Goal: Task Accomplishment & Management: Manage account settings

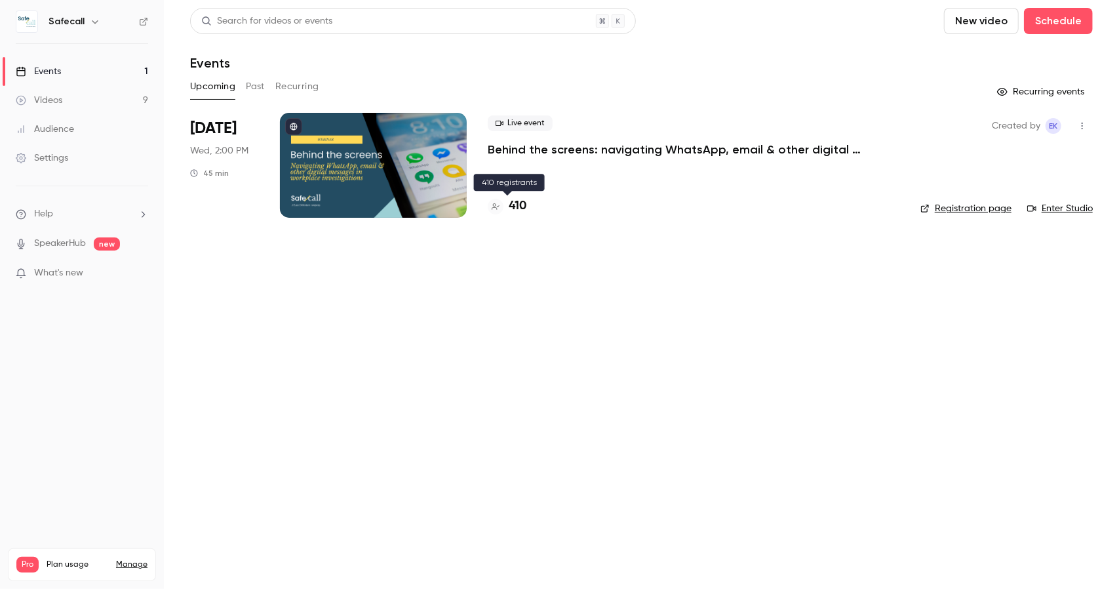
click at [515, 210] on h4 "410" at bounding box center [518, 206] width 18 height 18
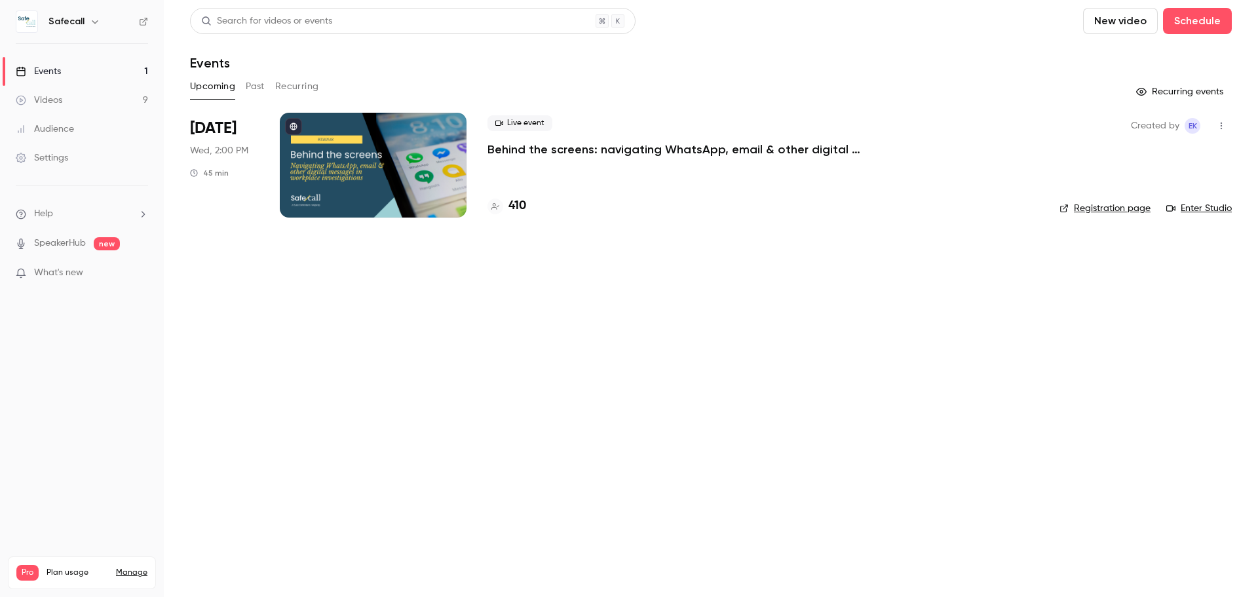
click at [520, 147] on p "Behind the screens: navigating WhatsApp, email & other digital messages in work…" at bounding box center [684, 150] width 393 height 16
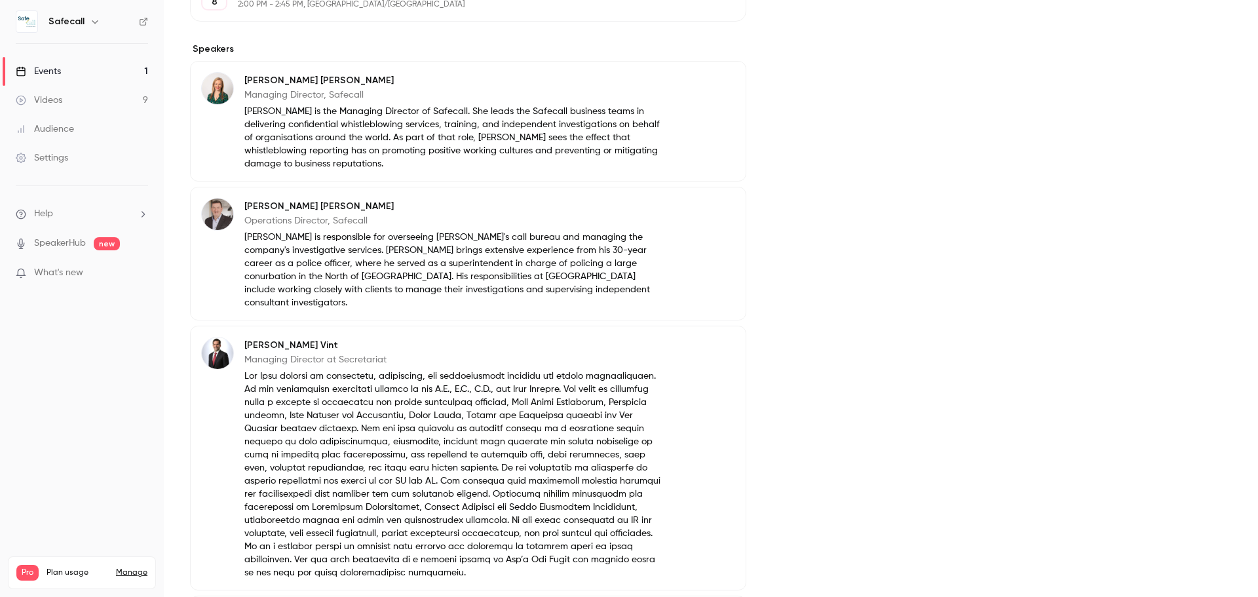
scroll to position [459, 0]
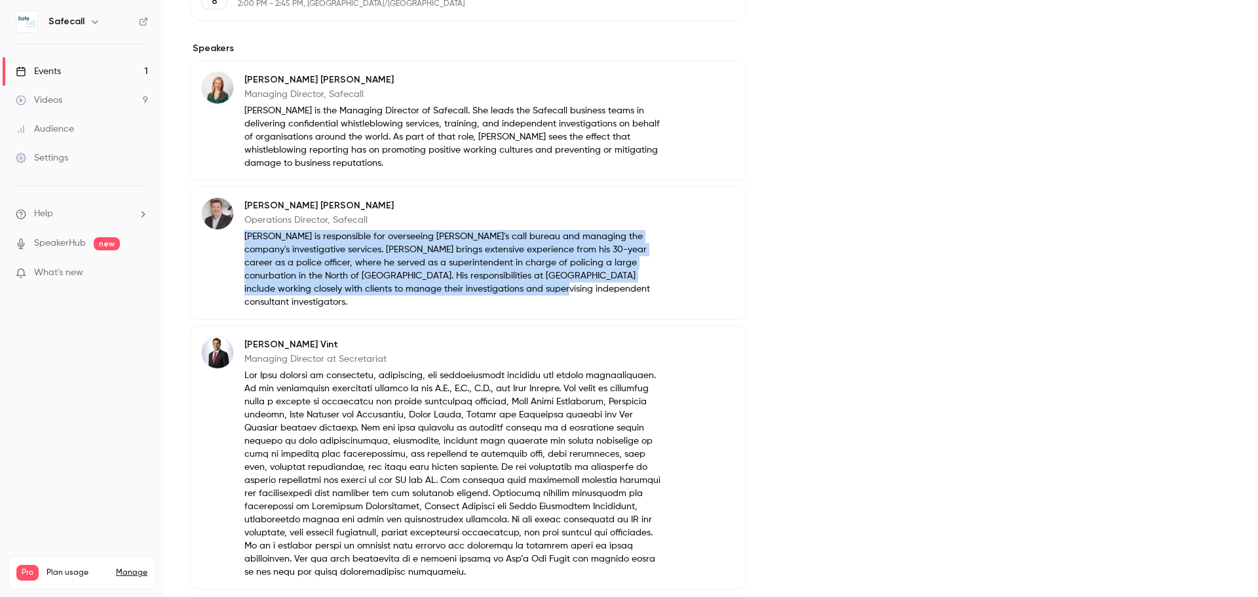
drag, startPoint x: 458, startPoint y: 286, endPoint x: 246, endPoint y: 235, distance: 218.4
click at [246, 235] on p "[PERSON_NAME] is responsible for overseeing [PERSON_NAME]'s call bureau and man…" at bounding box center [452, 269] width 417 height 79
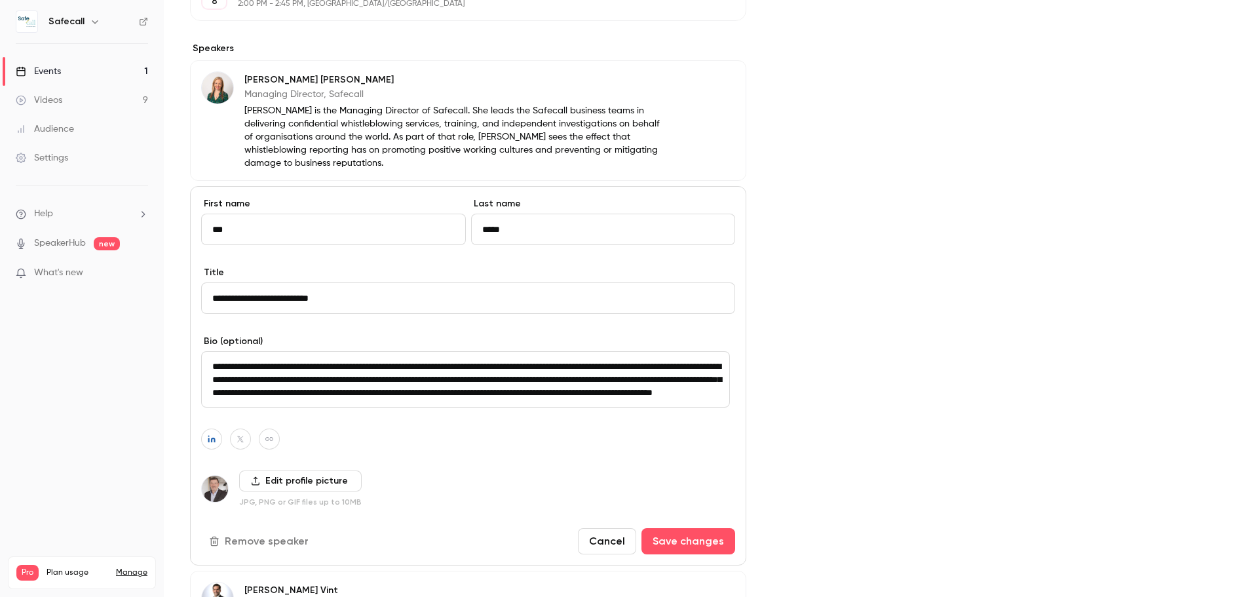
click at [407, 387] on textarea "**********" at bounding box center [465, 379] width 529 height 56
click at [822, 357] on div "Cover image" at bounding box center [1015, 347] width 433 height 1377
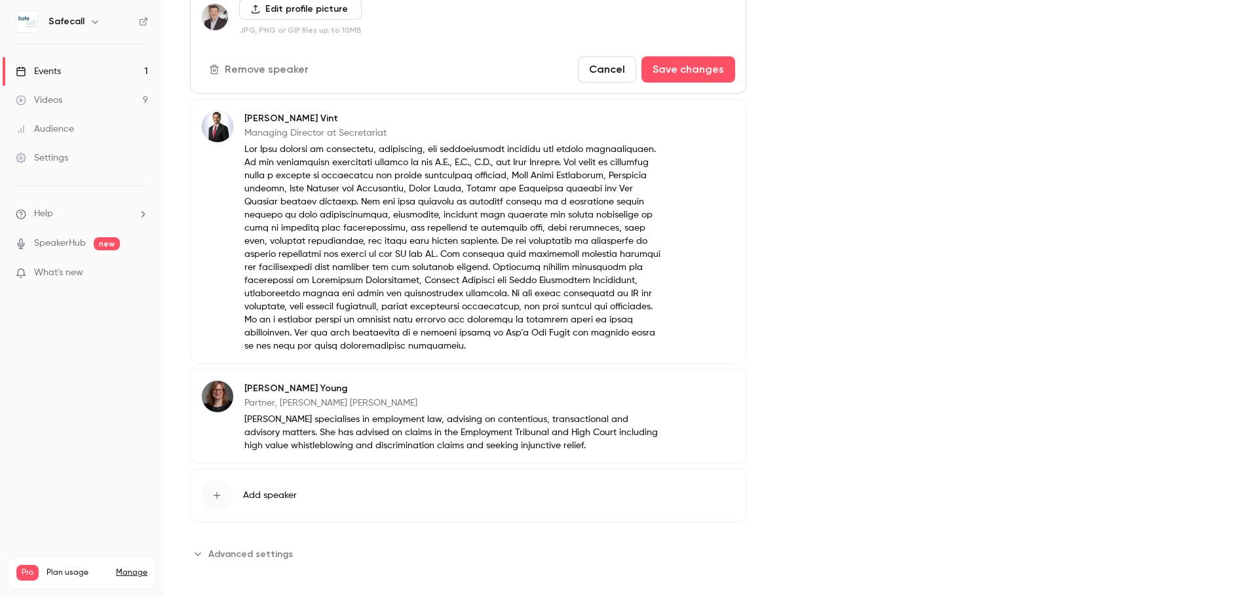
scroll to position [937, 0]
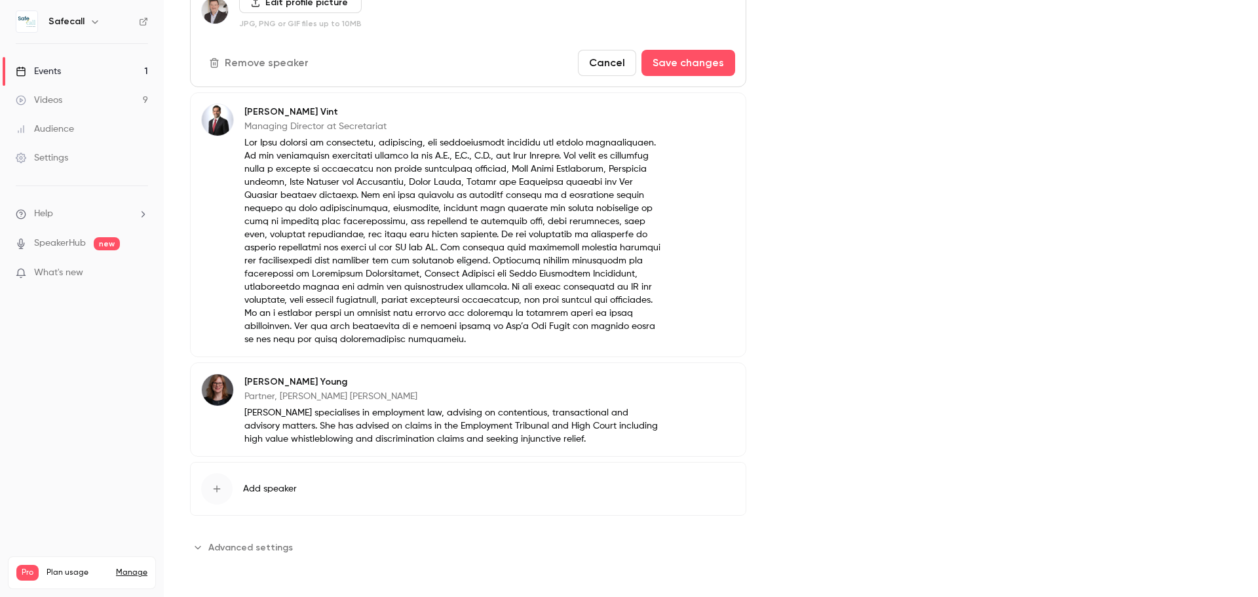
click at [495, 313] on p at bounding box center [452, 241] width 417 height 210
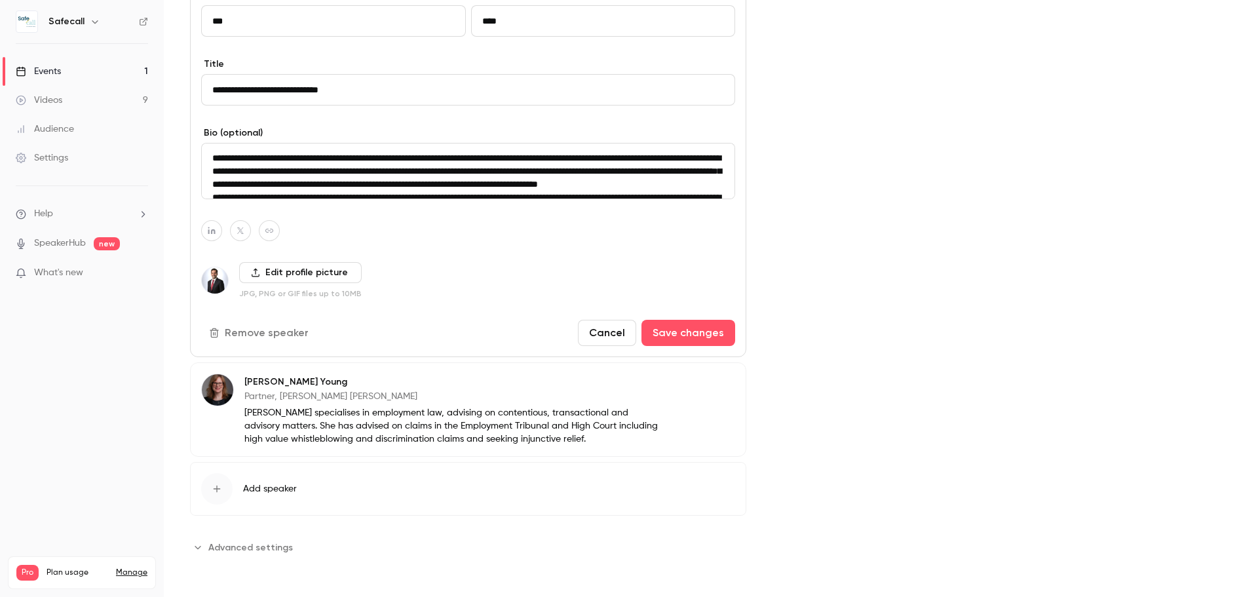
scroll to position [793, 0]
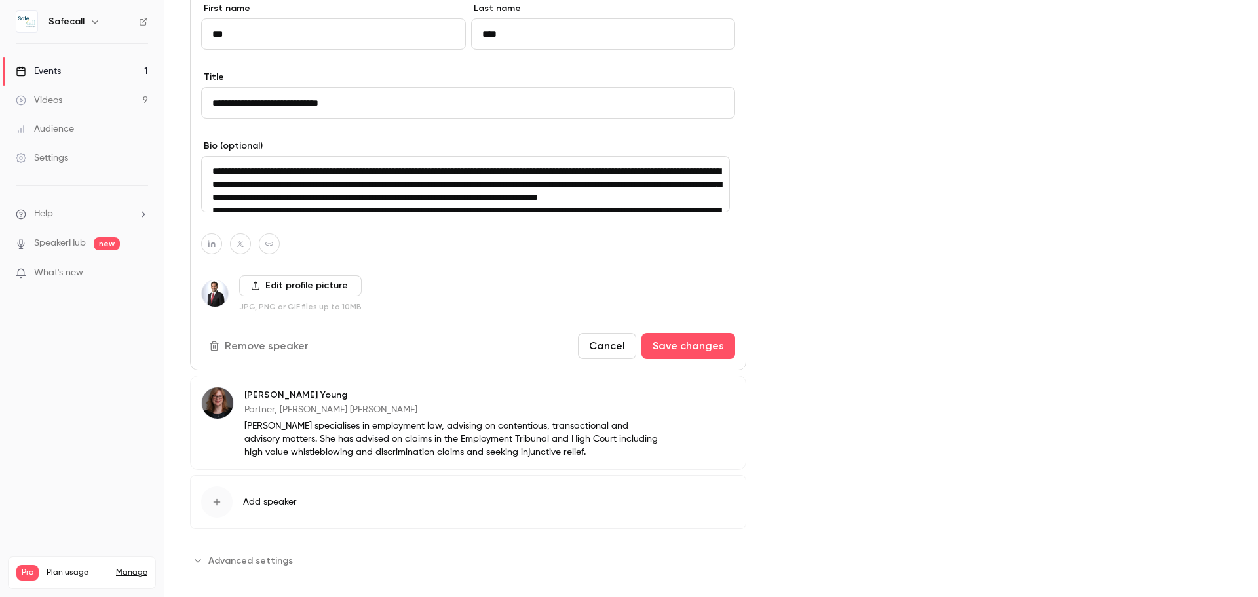
click at [445, 168] on textarea at bounding box center [465, 184] width 529 height 56
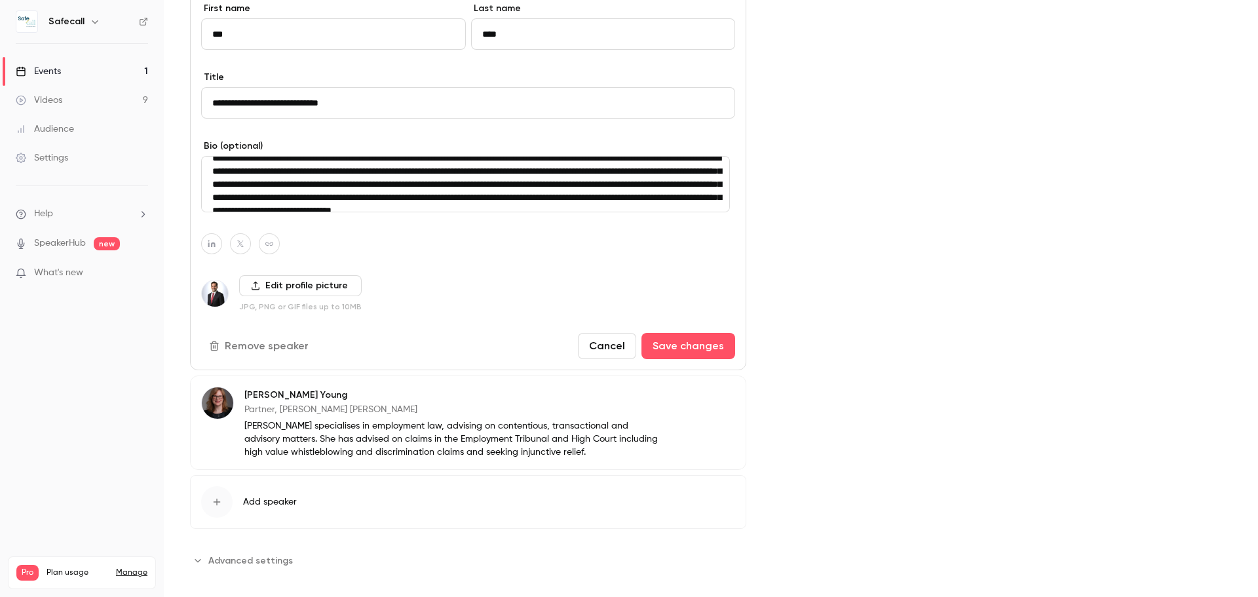
scroll to position [157, 0]
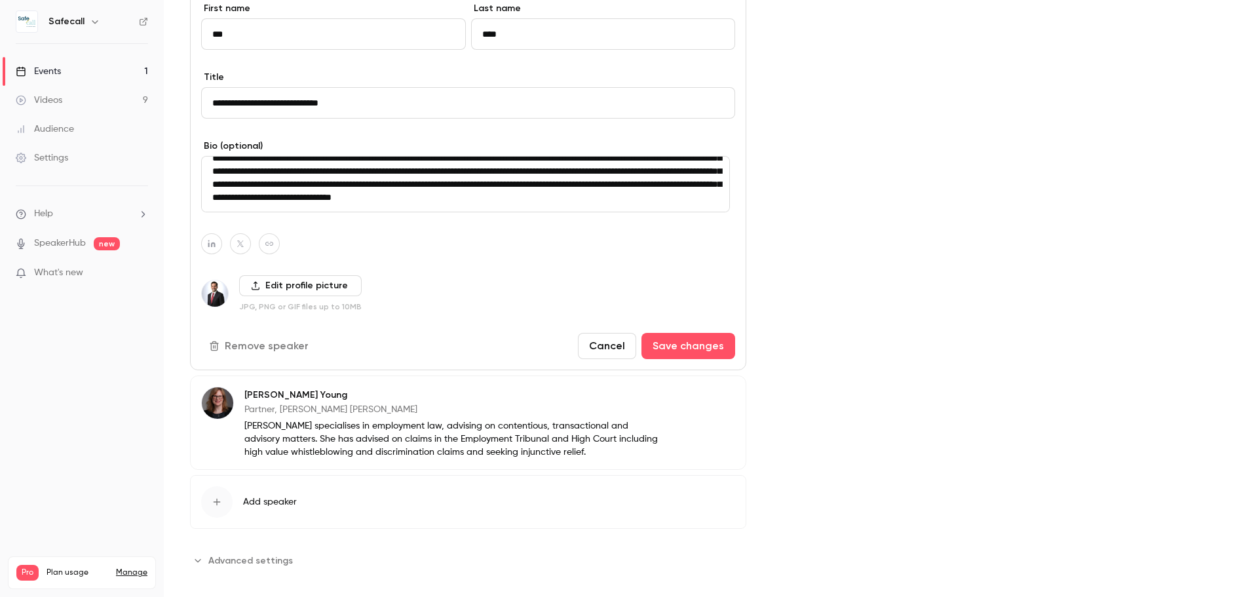
drag, startPoint x: 566, startPoint y: 170, endPoint x: 227, endPoint y: 158, distance: 338.4
click at [227, 158] on textarea at bounding box center [465, 184] width 529 height 56
click at [609, 174] on textarea at bounding box center [465, 184] width 529 height 56
